Goal: Task Accomplishment & Management: Manage account settings

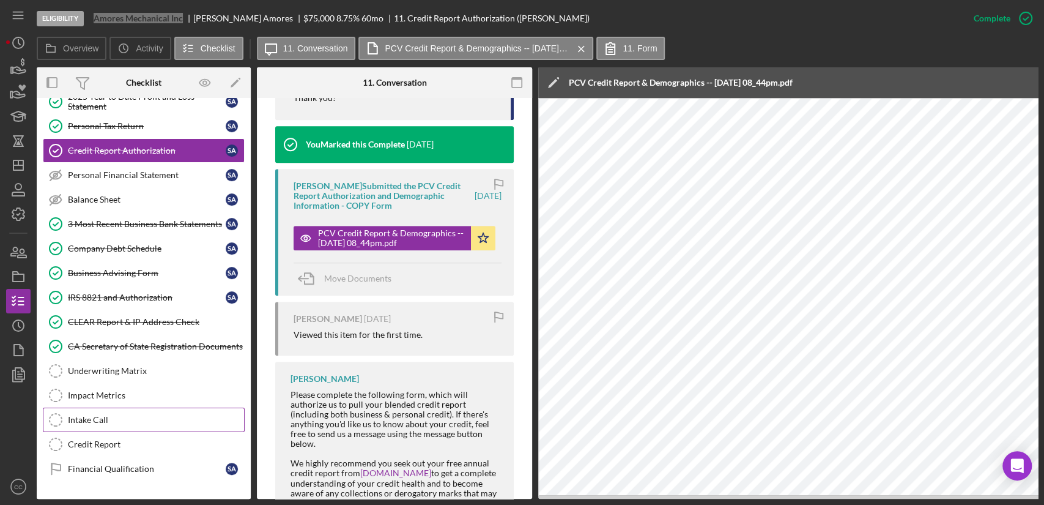
scroll to position [215, 0]
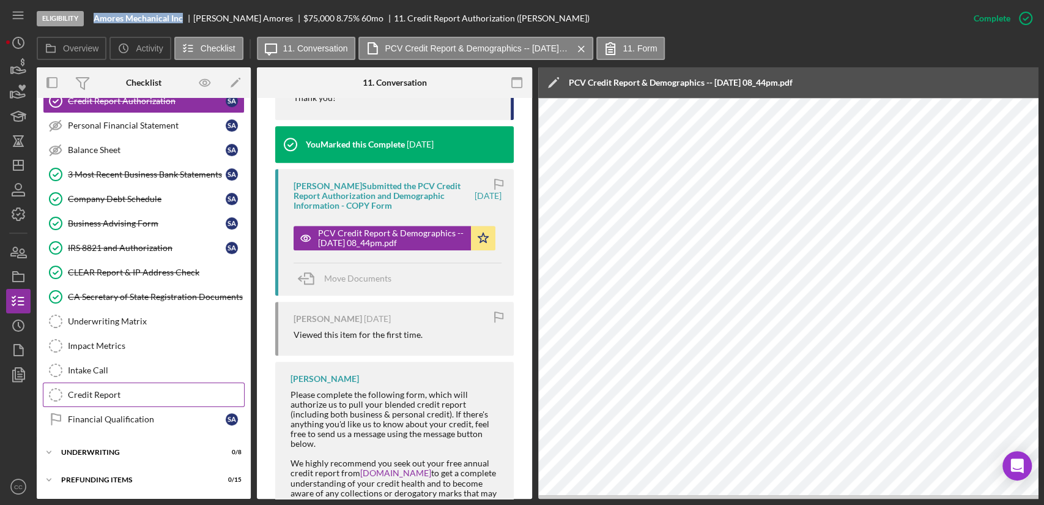
click at [109, 392] on div "Credit Report" at bounding box center [156, 395] width 176 height 10
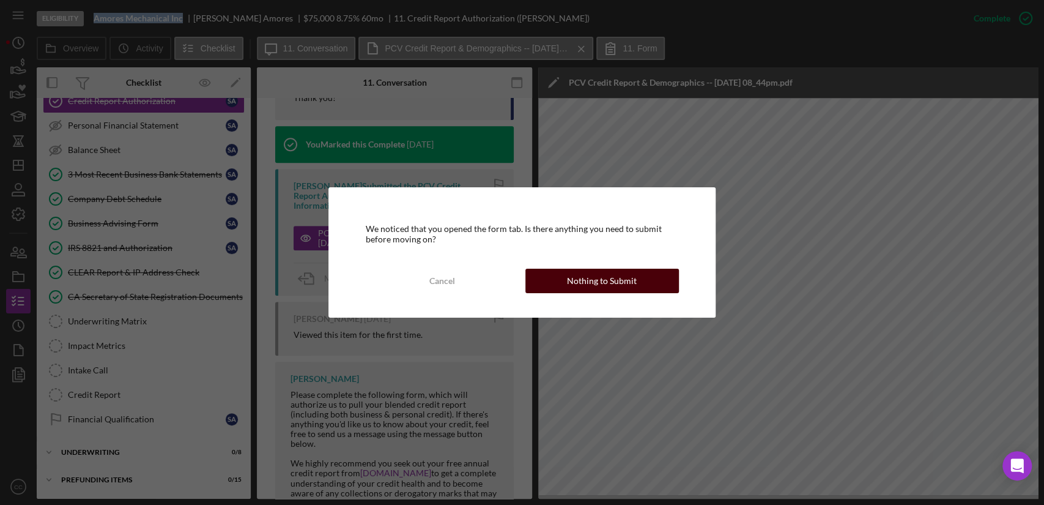
click at [610, 278] on div "Nothing to Submit" at bounding box center [602, 280] width 70 height 24
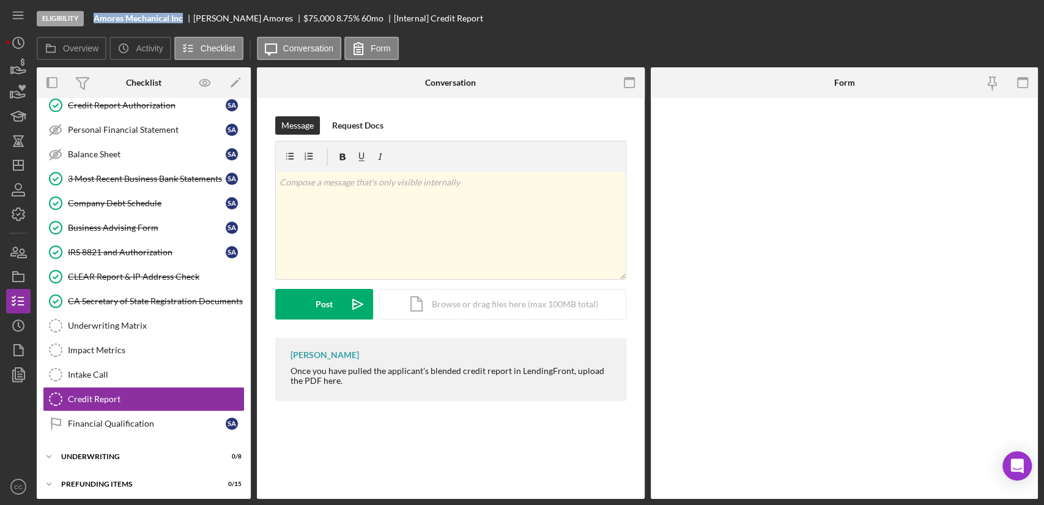
scroll to position [212, 0]
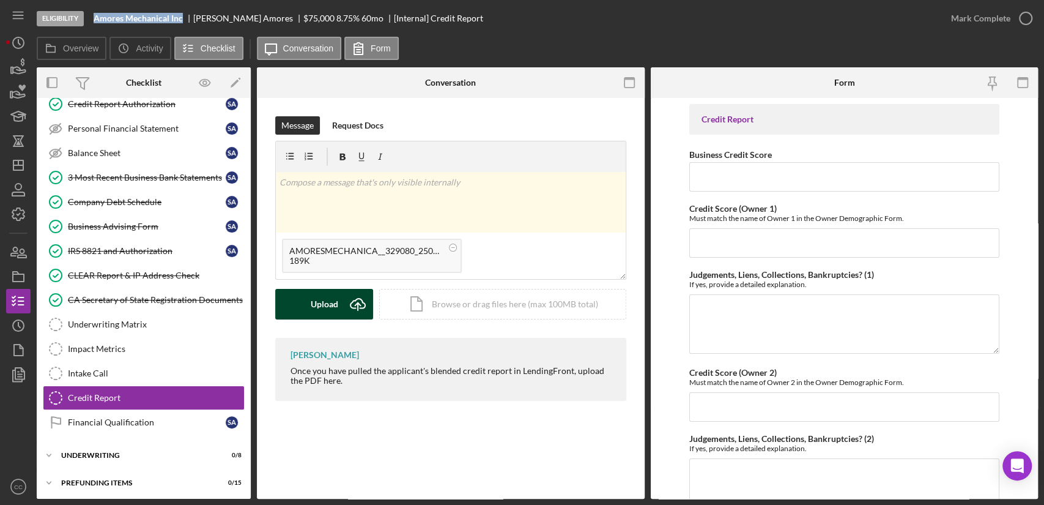
click at [326, 301] on div "Upload" at bounding box center [325, 304] width 28 height 31
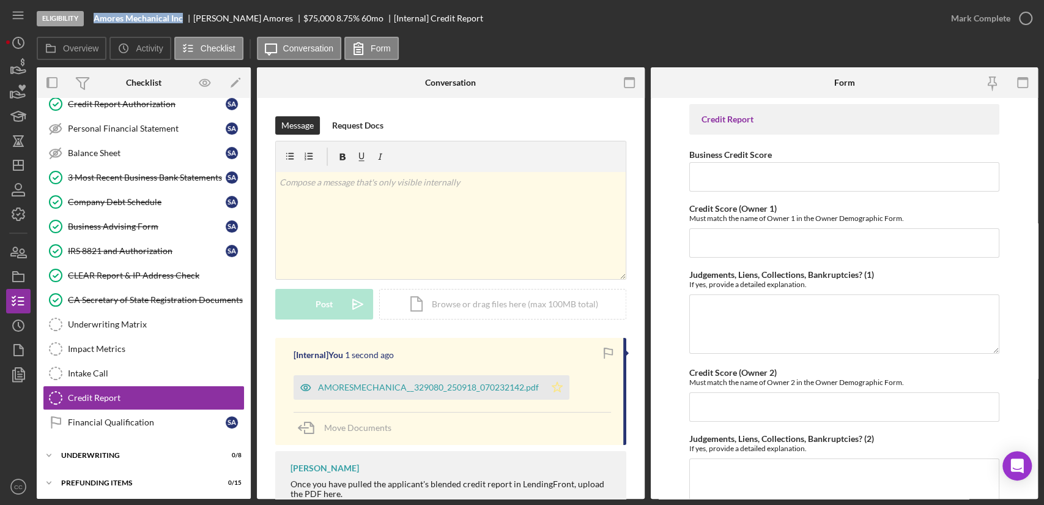
click at [550, 393] on icon "Icon/Star" at bounding box center [557, 387] width 24 height 24
click at [992, 19] on div "Mark Complete" at bounding box center [980, 18] width 59 height 24
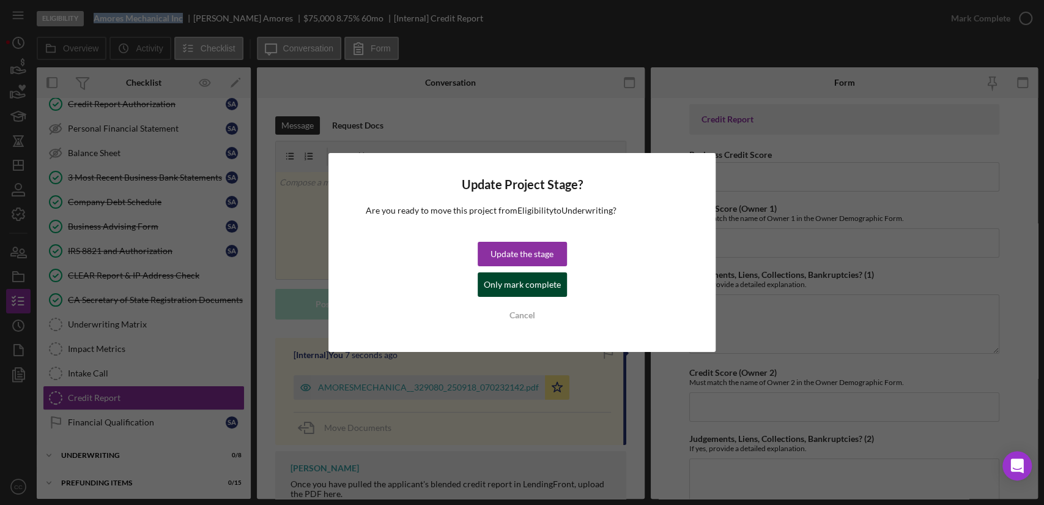
click at [506, 288] on div "Only mark complete" at bounding box center [522, 284] width 77 height 24
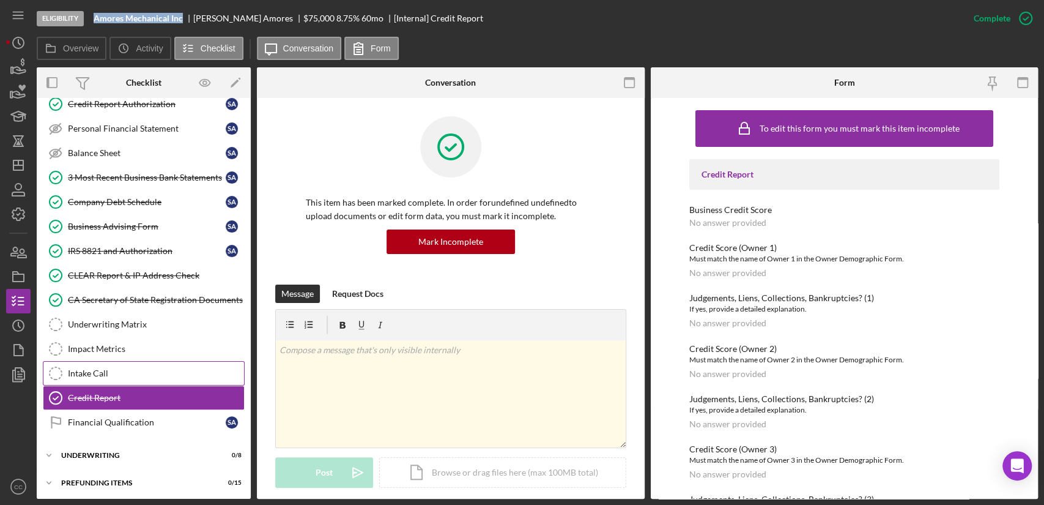
click at [91, 368] on div "Intake Call" at bounding box center [156, 373] width 176 height 10
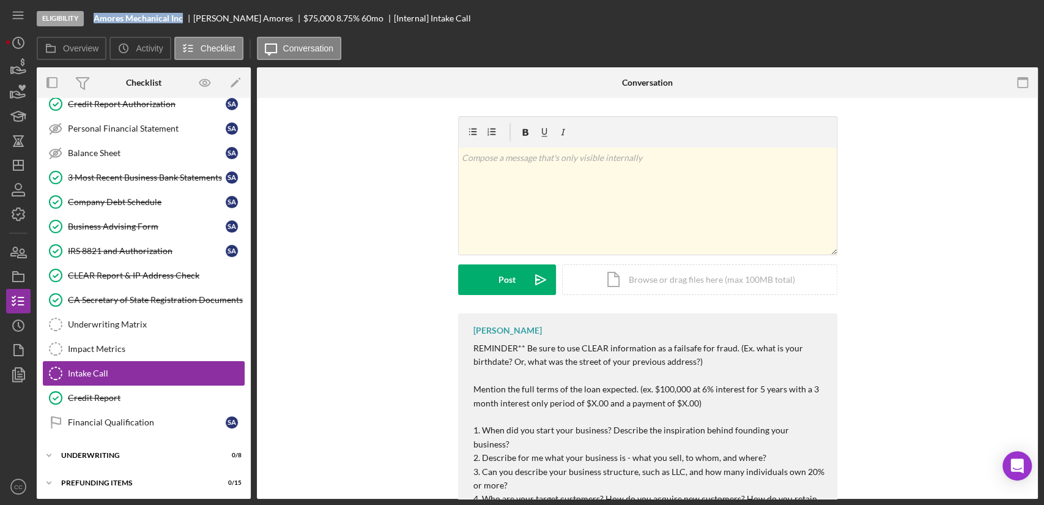
scroll to position [212, 0]
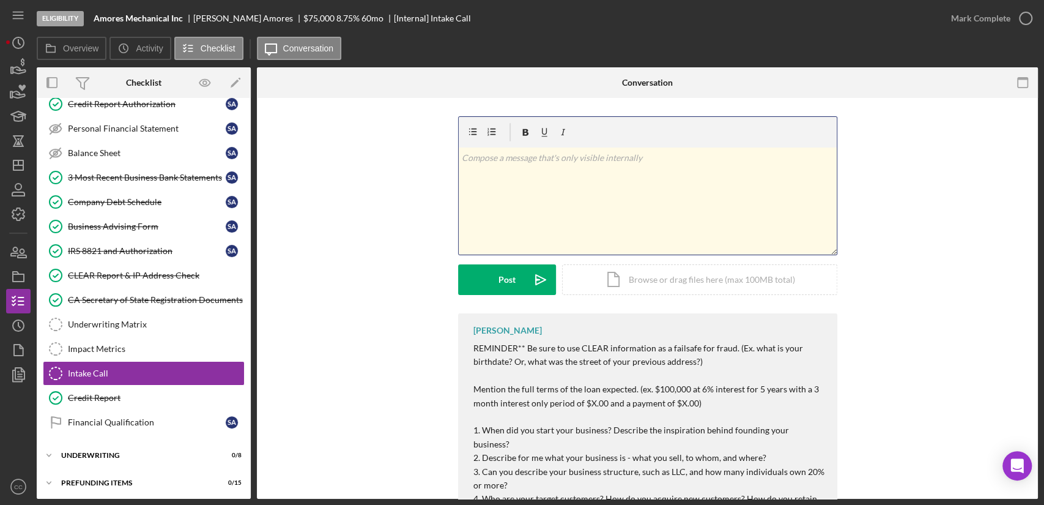
click at [646, 203] on div "v Color teal Color pink Remove color Add row above Add row below Add column bef…" at bounding box center [648, 200] width 378 height 107
click at [109, 370] on div "Intake Call" at bounding box center [156, 373] width 176 height 10
click at [582, 204] on div "v Color teal Color pink Remove color Add row above Add row below Add column bef…" at bounding box center [648, 200] width 378 height 107
click at [498, 280] on div "Post" at bounding box center [506, 279] width 17 height 31
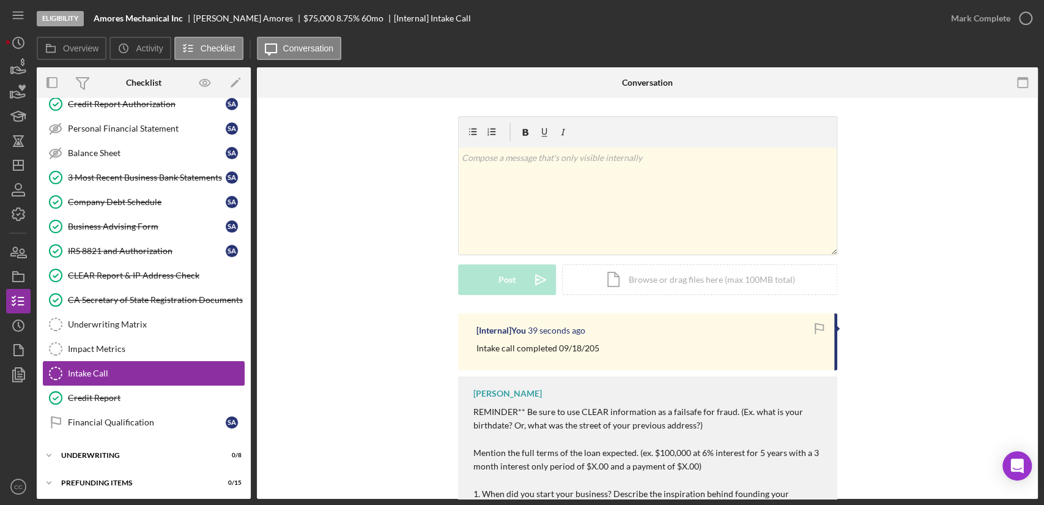
click at [125, 373] on div "Intake Call" at bounding box center [156, 373] width 176 height 10
click at [1017, 23] on icon "button" at bounding box center [1025, 18] width 31 height 31
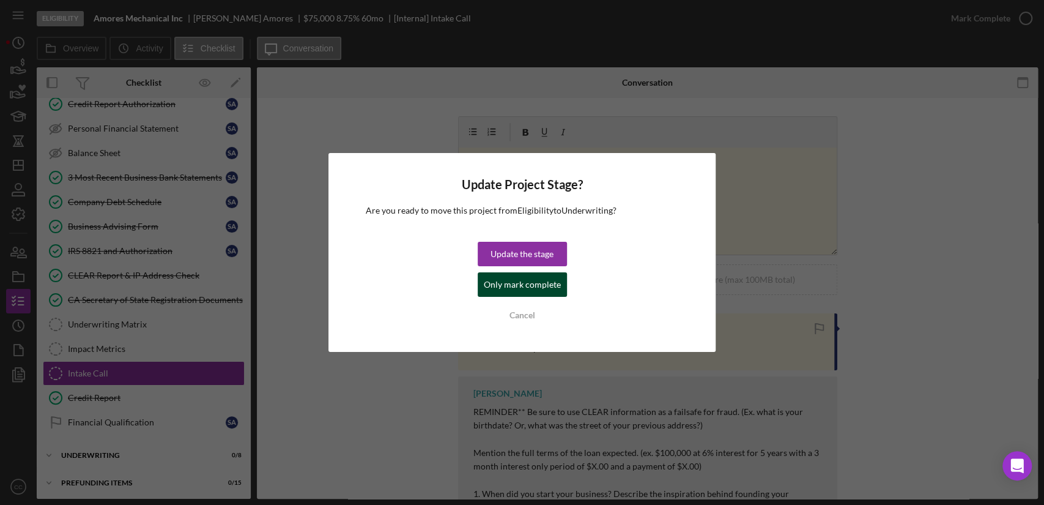
click at [528, 284] on div "Only mark complete" at bounding box center [522, 284] width 77 height 24
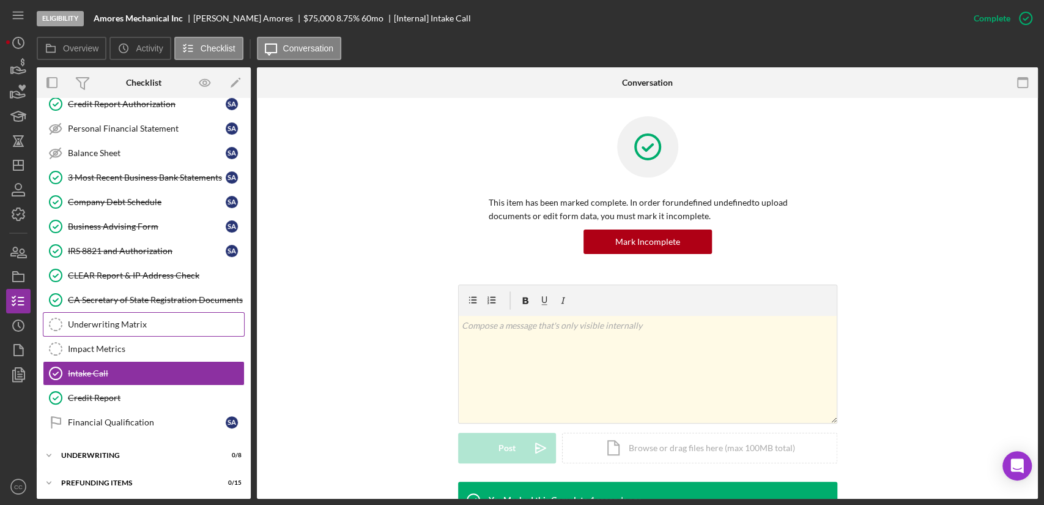
click at [117, 324] on div "Underwriting Matrix" at bounding box center [156, 324] width 176 height 10
